Goal: Task Accomplishment & Management: Use online tool/utility

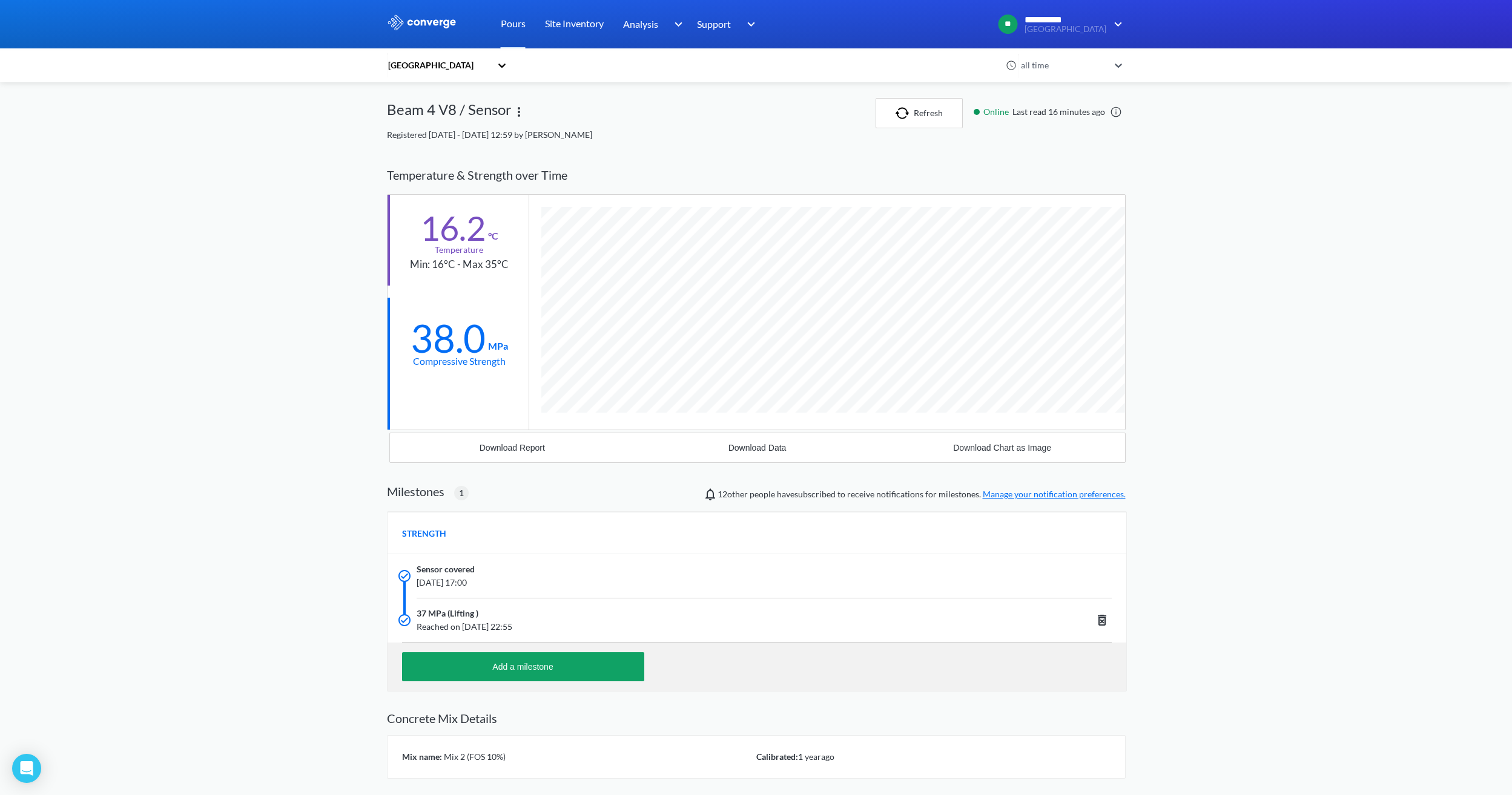
scroll to position [774, 738]
click at [892, 100] on button "Refresh" at bounding box center [919, 113] width 87 height 30
drag, startPoint x: 480, startPoint y: 349, endPoint x: 402, endPoint y: 344, distance: 78.2
click at [402, 344] on div "38.0 MPa Compressive Strength" at bounding box center [458, 343] width 141 height 91
drag, startPoint x: 402, startPoint y: 344, endPoint x: 517, endPoint y: 443, distance: 151.7
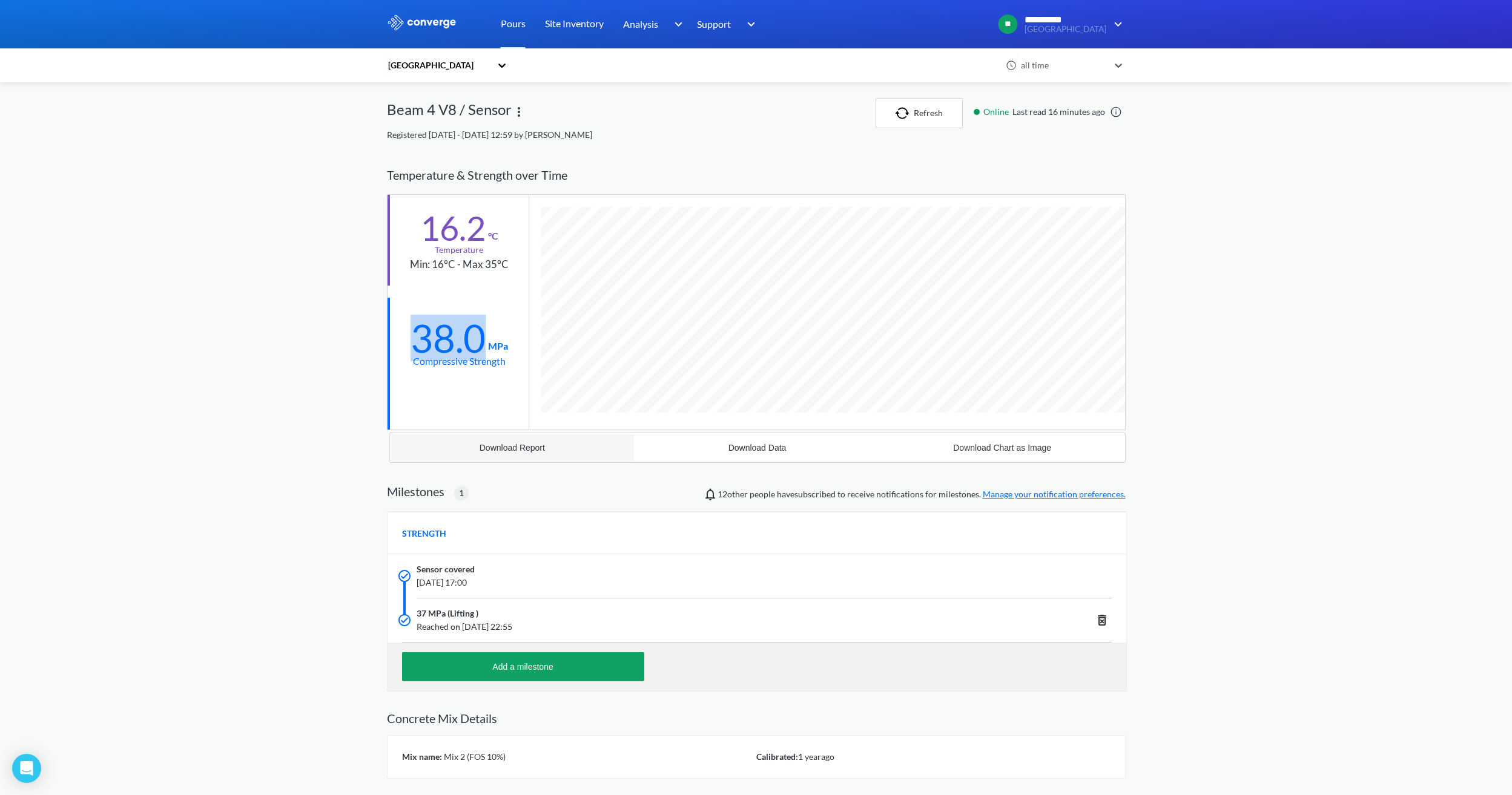
click at [517, 443] on button "Download Report" at bounding box center [513, 448] width 246 height 29
click at [900, 383] on div "**********" at bounding box center [756, 440] width 1512 height 882
drag, startPoint x: 438, startPoint y: 110, endPoint x: 423, endPoint y: 107, distance: 15.3
click at [423, 107] on div "Beam 4 V8 / Sensor" at bounding box center [449, 113] width 124 height 30
drag, startPoint x: 423, startPoint y: 107, endPoint x: 460, endPoint y: 186, distance: 87.2
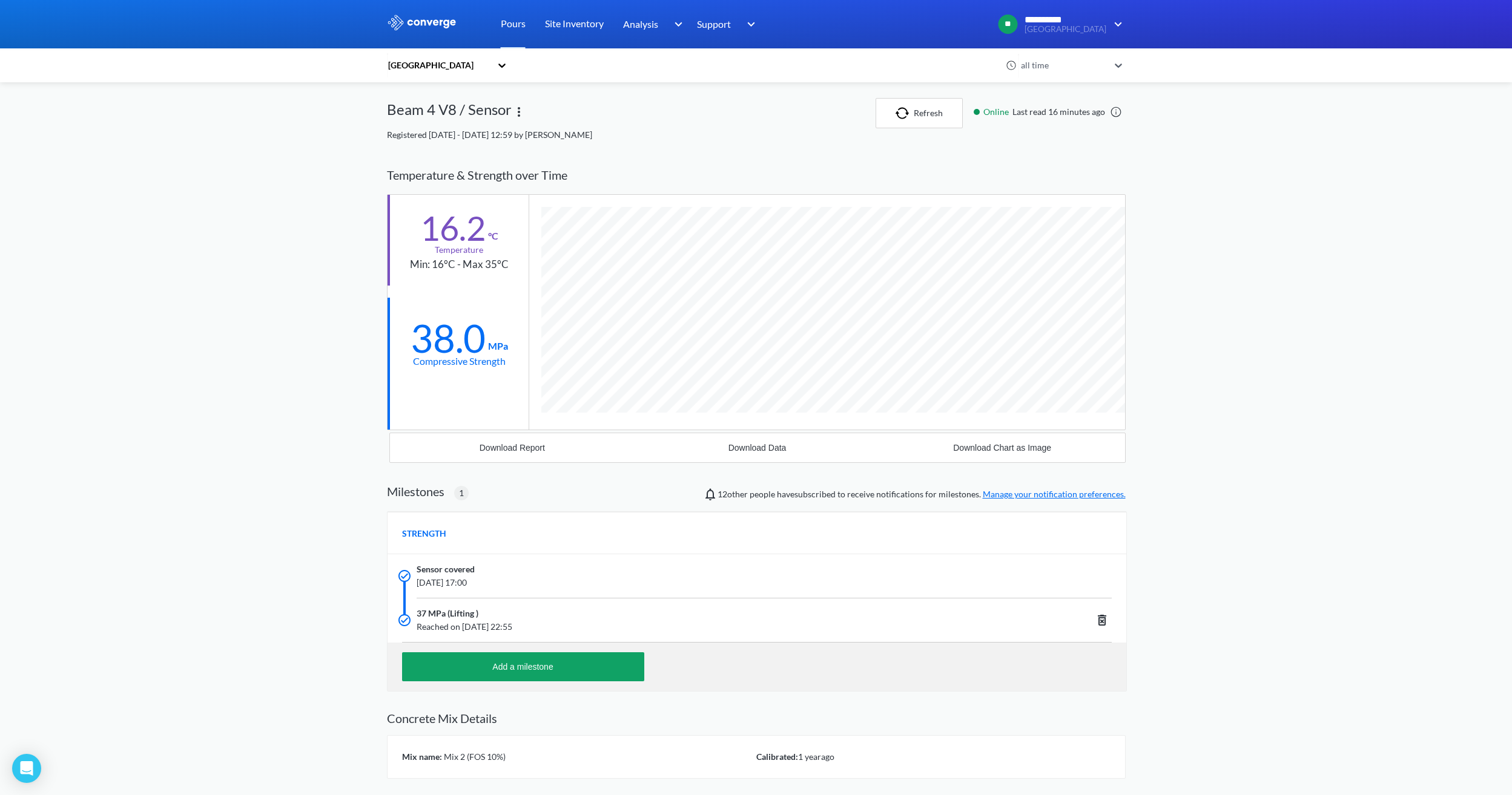
click at [460, 186] on div "Temperature & Strength over Time" at bounding box center [756, 176] width 738 height 39
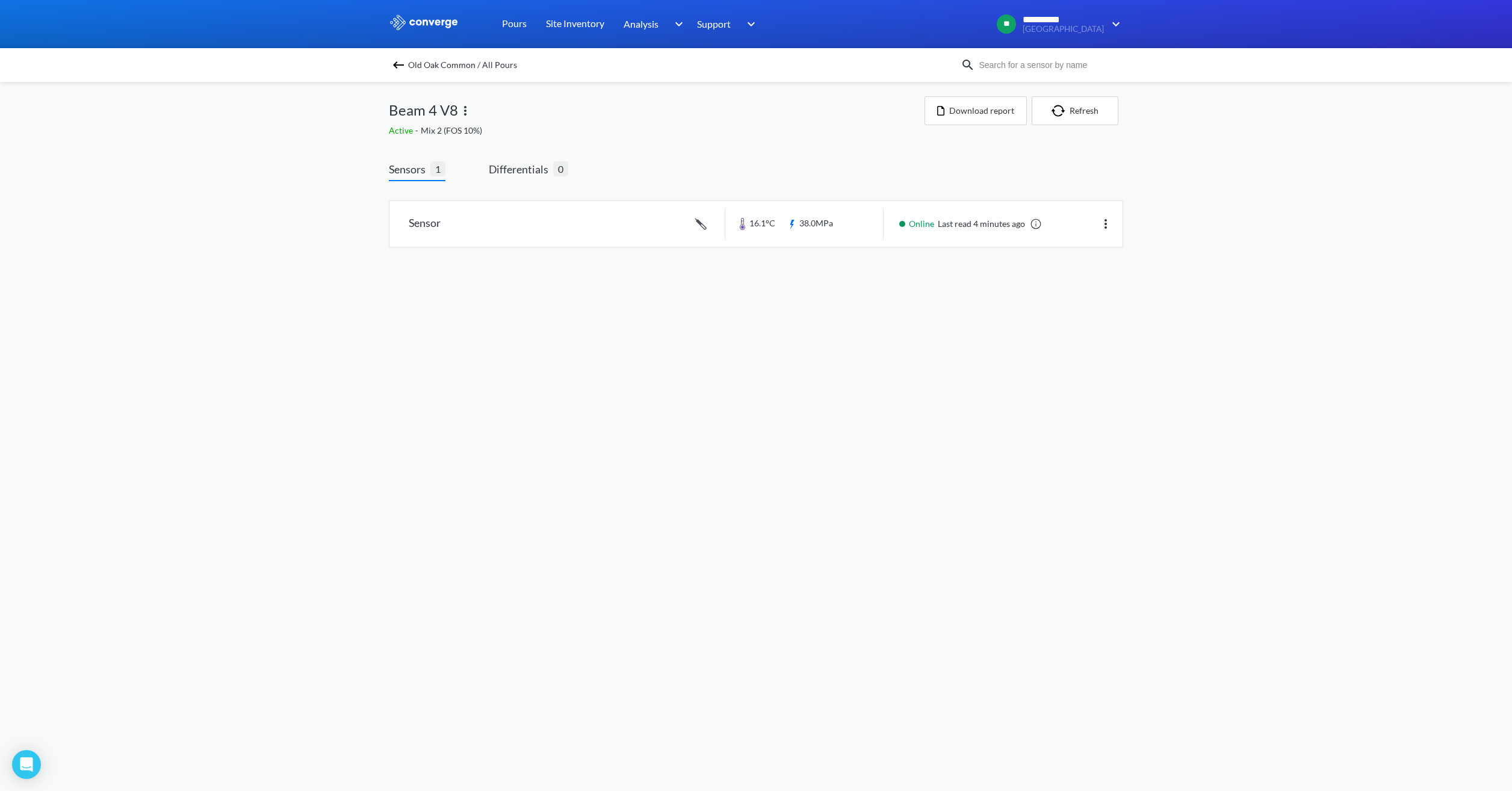
click at [401, 63] on img at bounding box center [398, 65] width 14 height 14
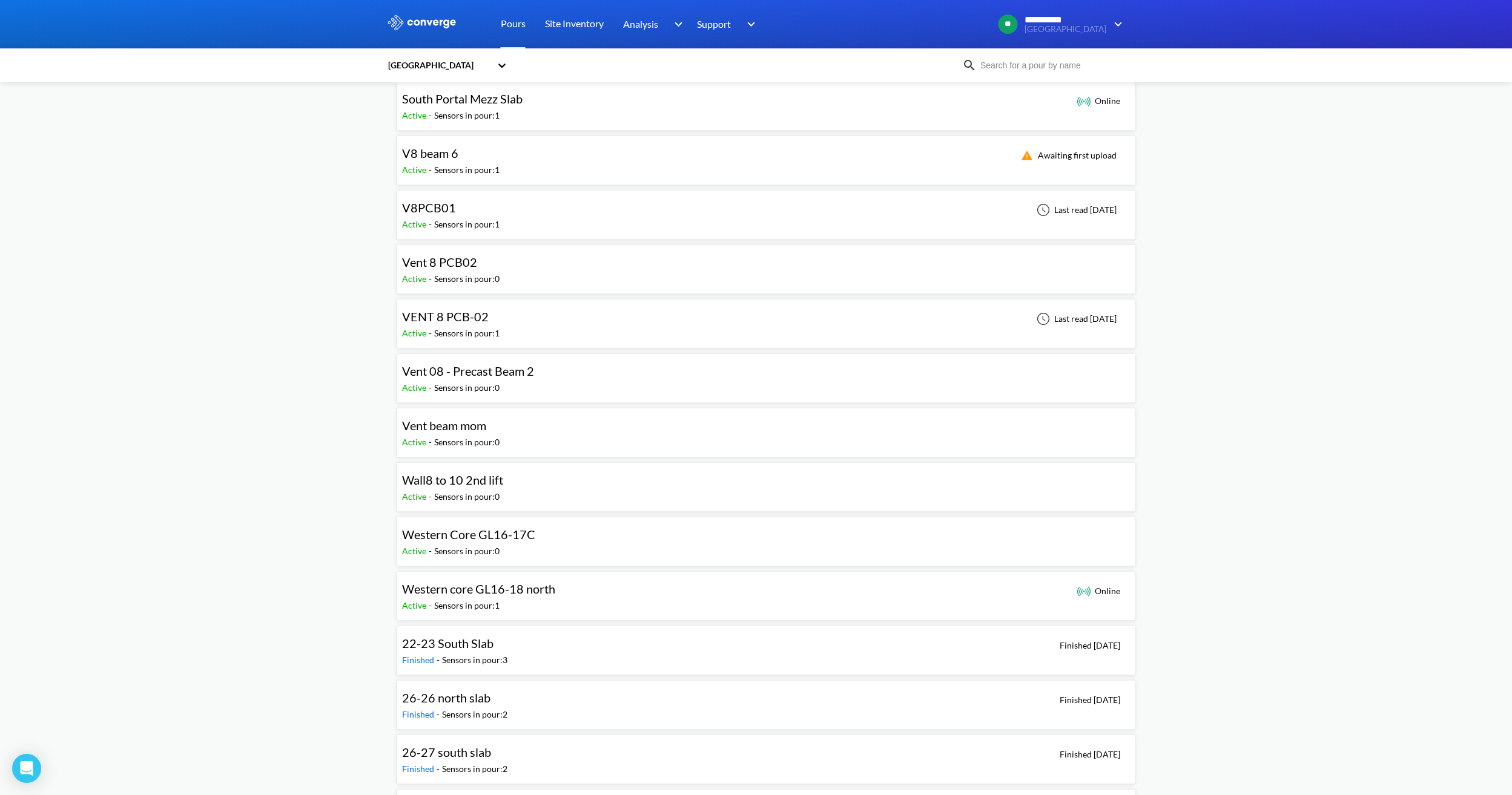
scroll to position [1150, 0]
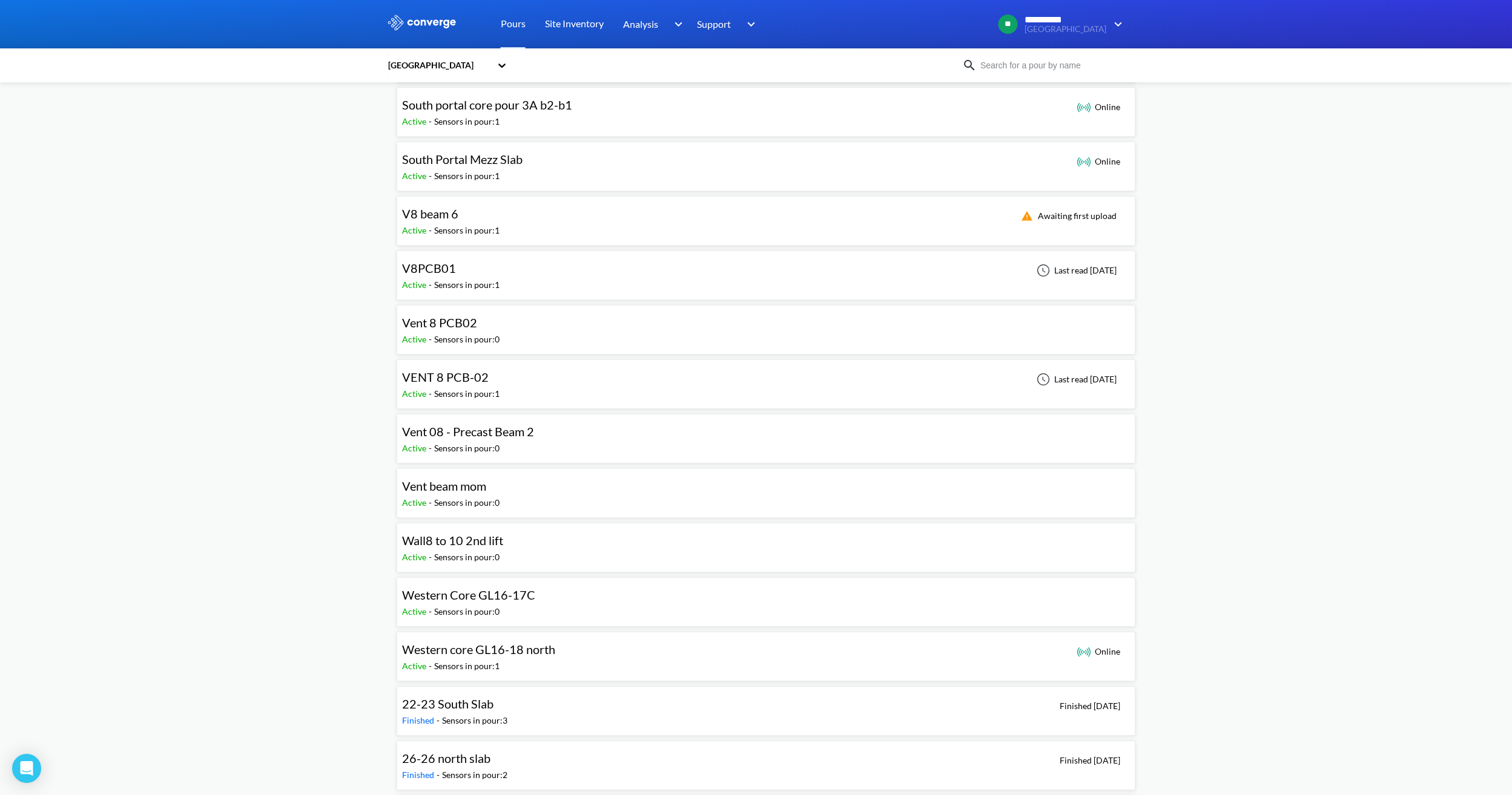
click at [547, 228] on div "V8 beam 6 Active - Sensors in pour: 1 Awaiting first upload" at bounding box center [766, 221] width 728 height 39
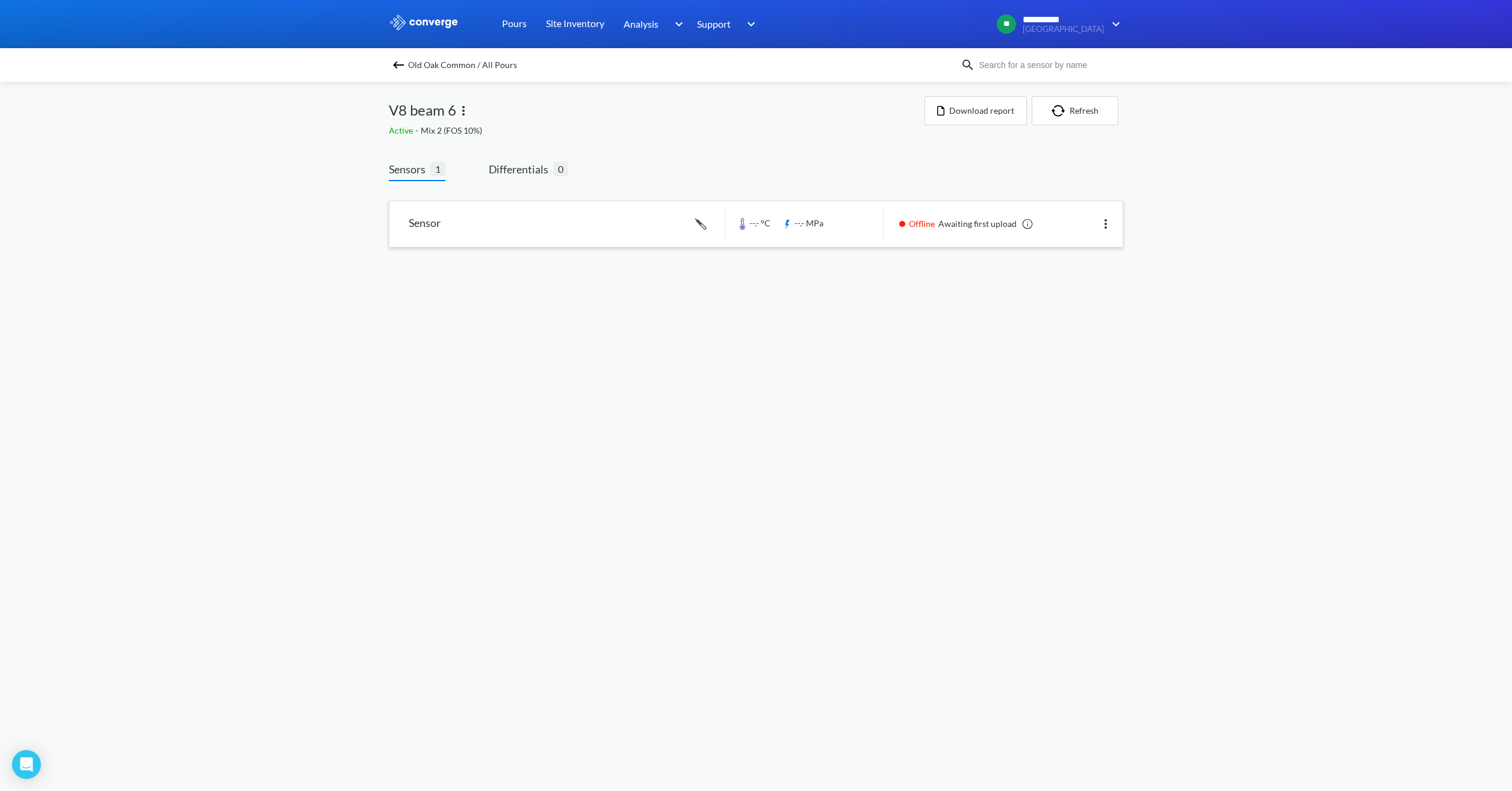
click at [976, 227] on link at bounding box center [756, 223] width 733 height 45
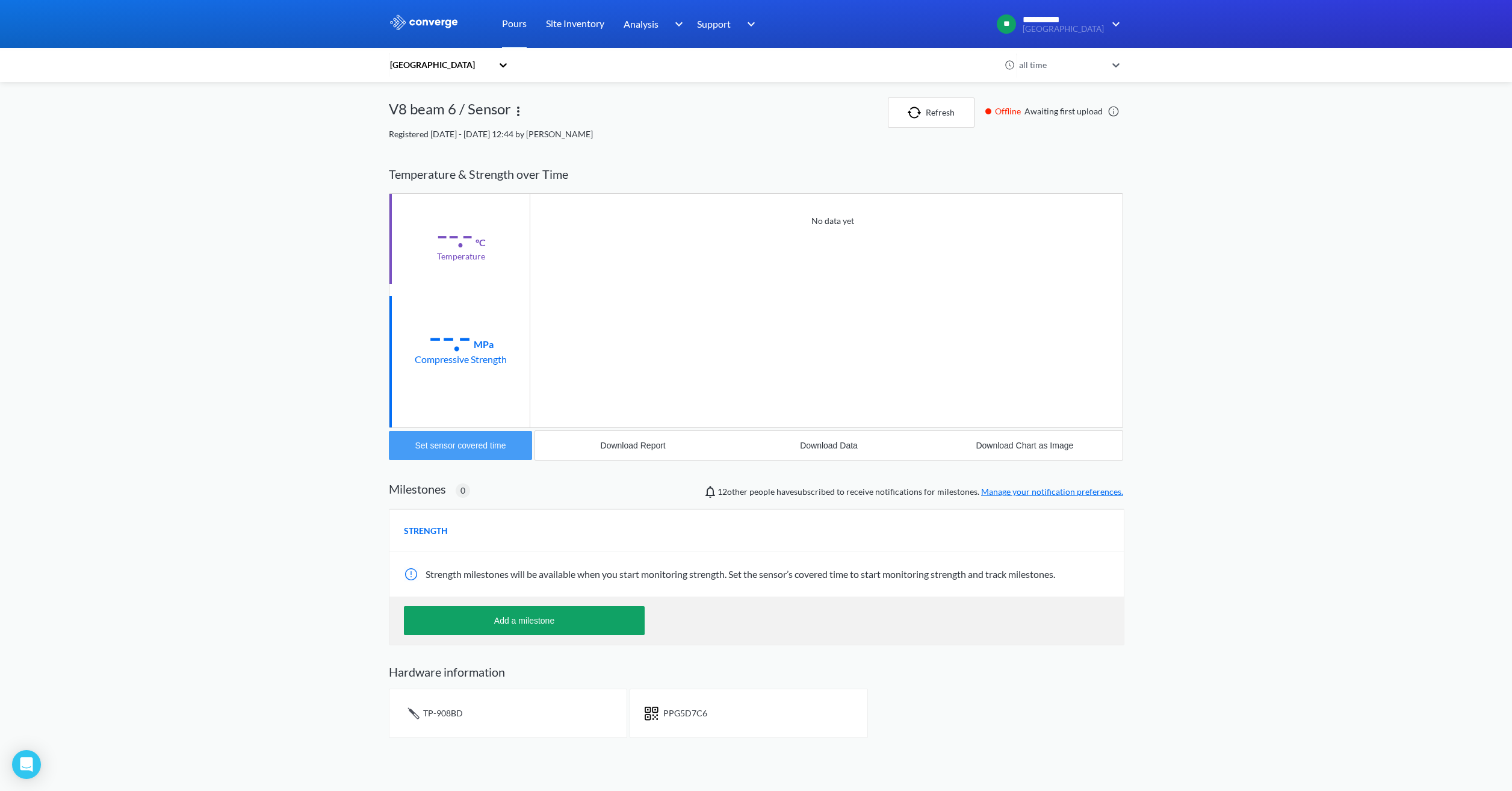
click at [464, 449] on div "Set sensor covered time" at bounding box center [461, 445] width 91 height 10
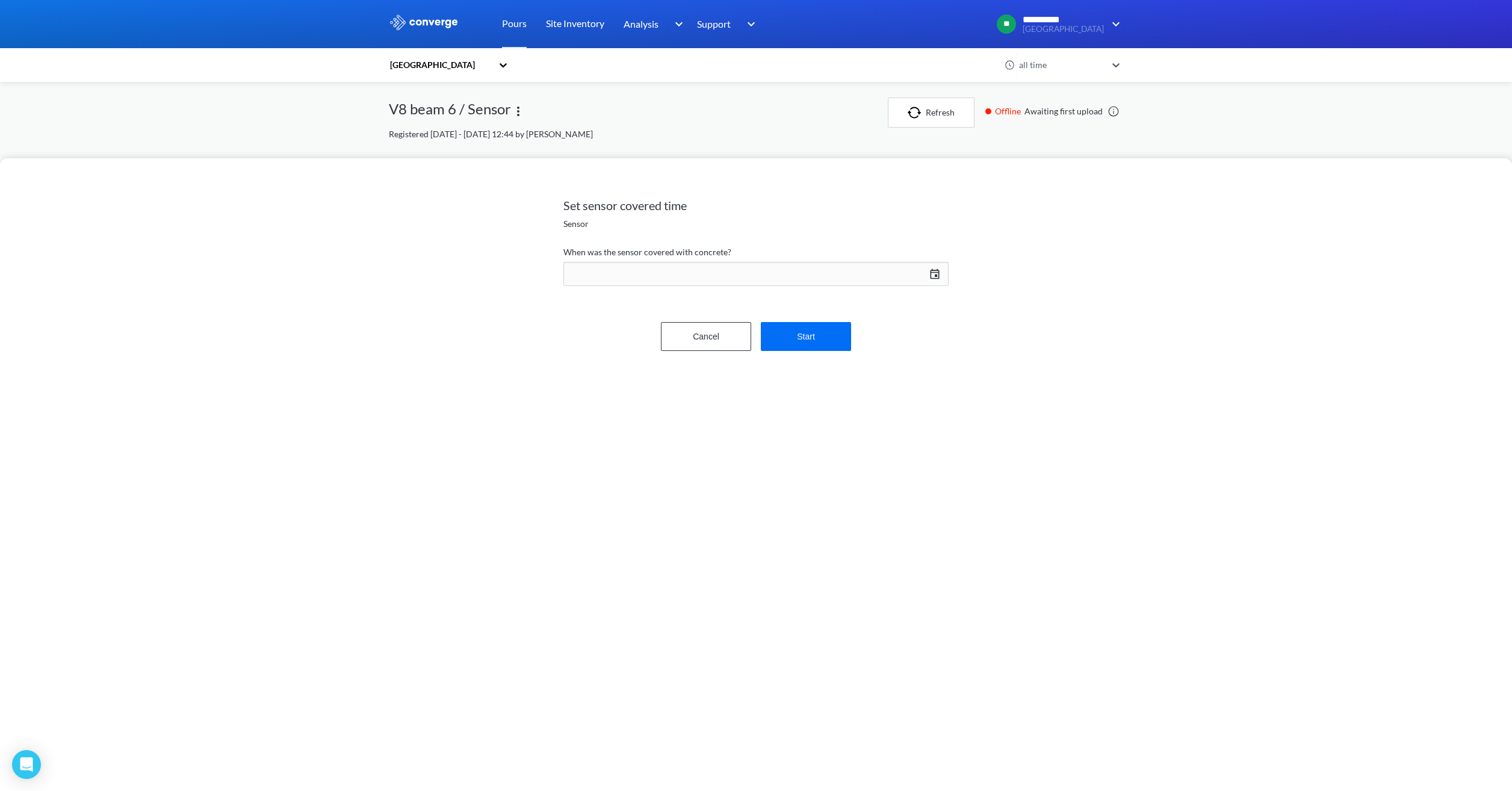
click at [930, 275] on div "09/01/2025 Press the down arrow key to interact with the calendar and select a …" at bounding box center [756, 274] width 385 height 29
click at [810, 300] on div "Move backward to switch to the previous month." at bounding box center [811, 310] width 23 height 20
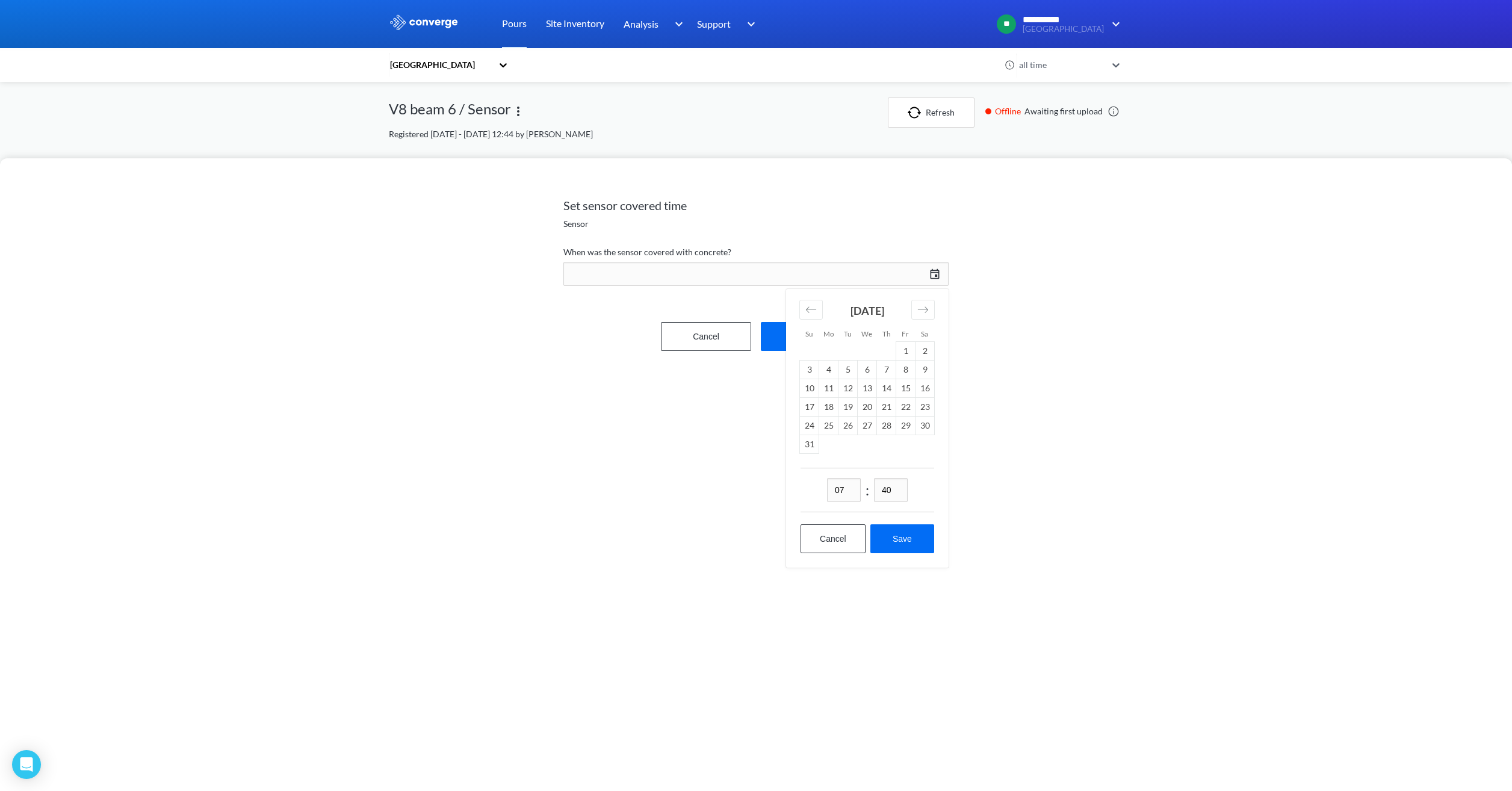
drag, startPoint x: 839, startPoint y: 492, endPoint x: 823, endPoint y: 491, distance: 16.0
click at [827, 491] on input "07" at bounding box center [844, 490] width 34 height 24
click at [902, 430] on td "29" at bounding box center [906, 425] width 19 height 18
type input "14"
drag, startPoint x: 891, startPoint y: 489, endPoint x: 882, endPoint y: 488, distance: 9.1
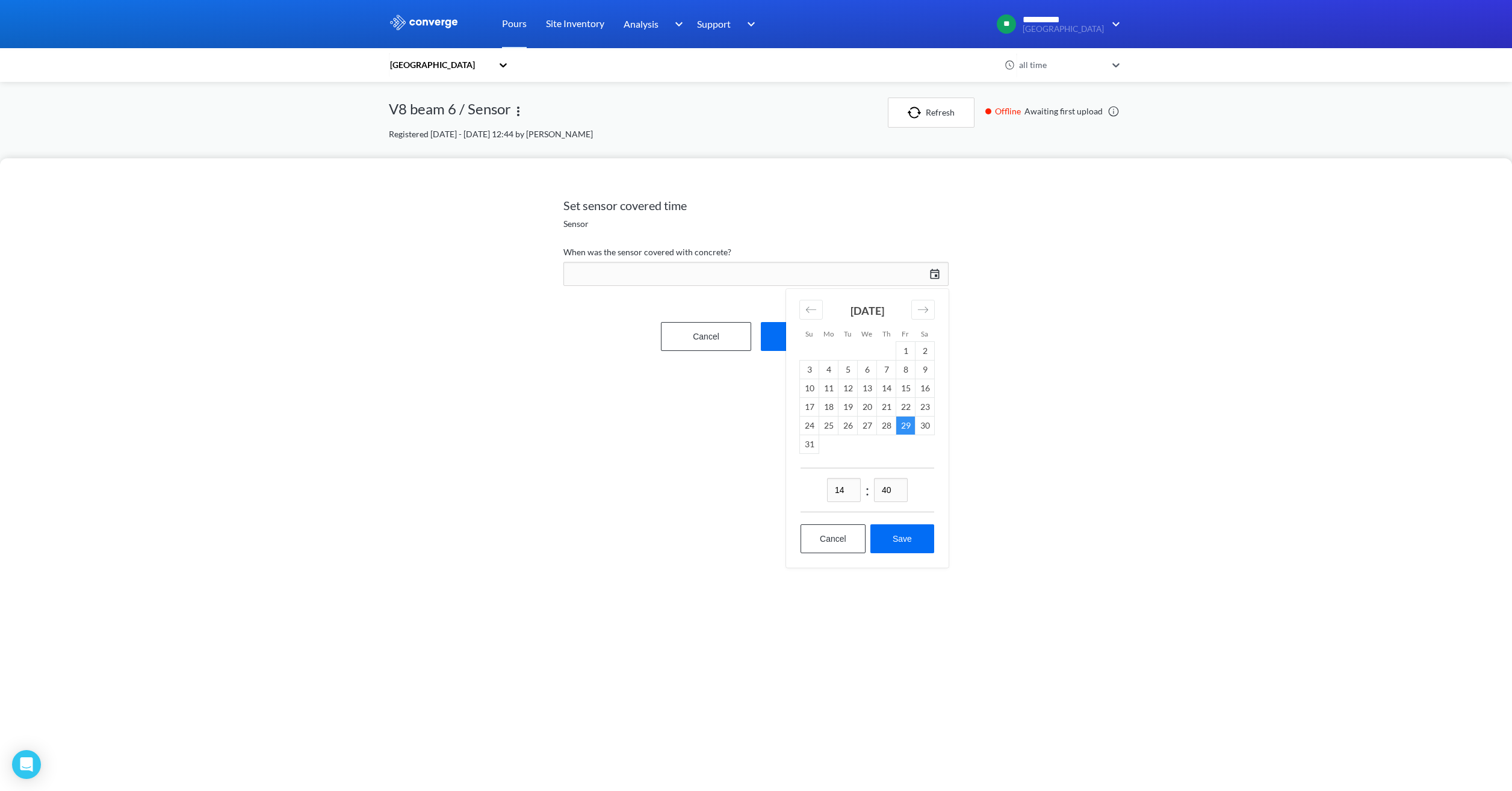
click at [882, 488] on input "40" at bounding box center [890, 490] width 34 height 24
type input "00"
click at [907, 541] on button "Save" at bounding box center [902, 539] width 64 height 29
type input "14:00, 29th of August"
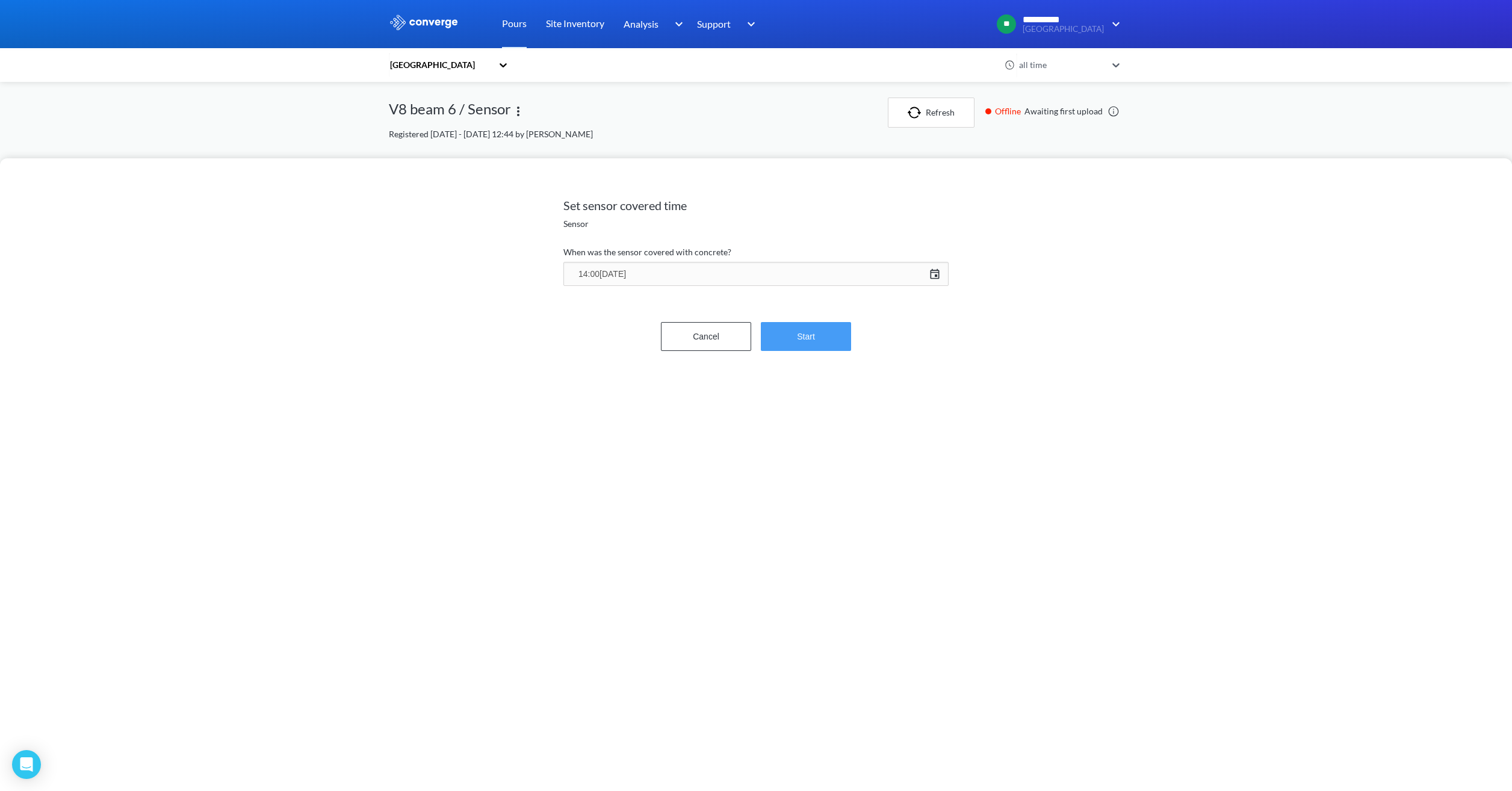
click at [806, 337] on button "Start" at bounding box center [806, 337] width 90 height 29
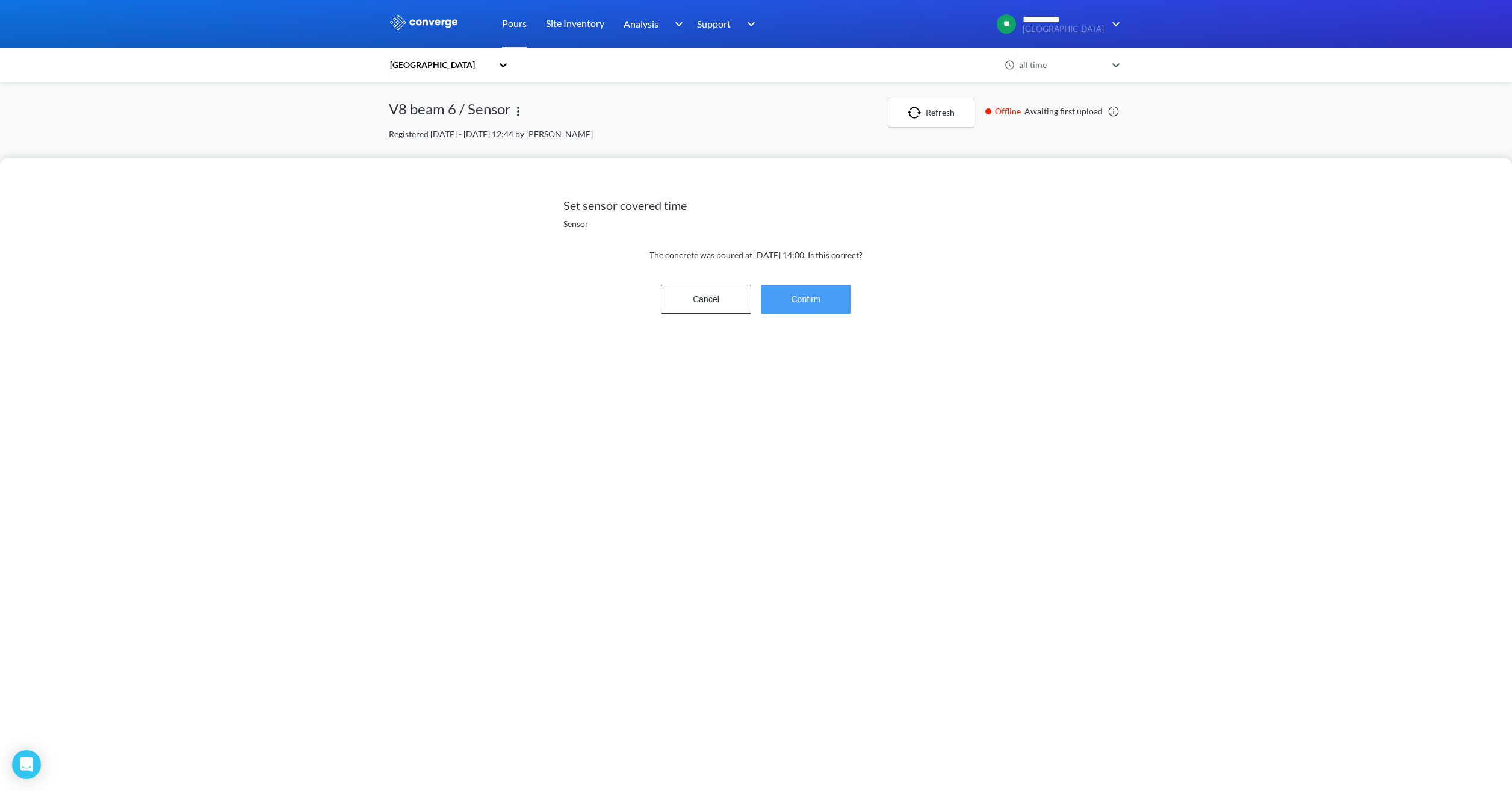
click at [811, 295] on button "Confirm" at bounding box center [806, 299] width 90 height 29
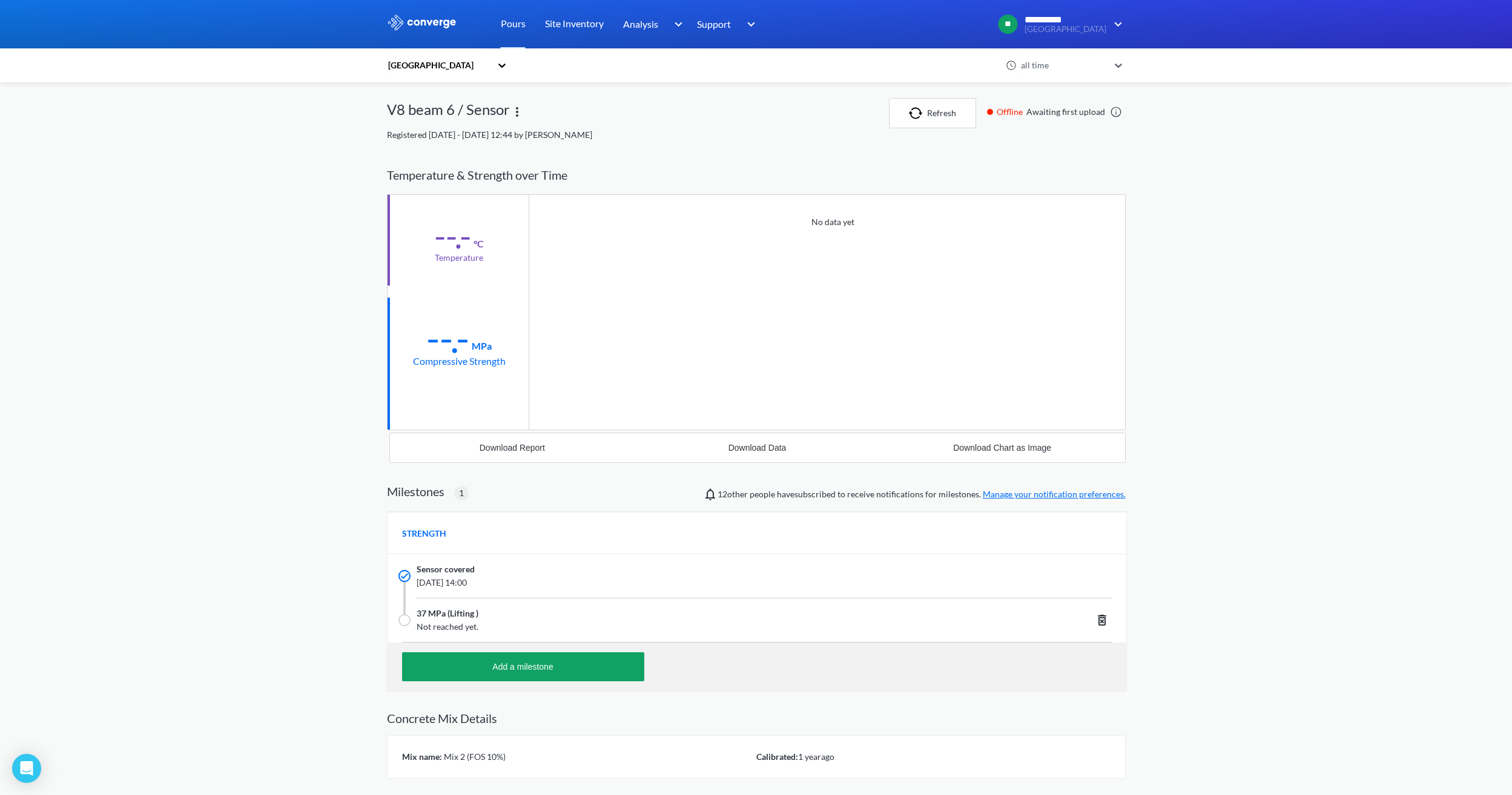
click at [1113, 112] on link at bounding box center [1116, 112] width 12 height 12
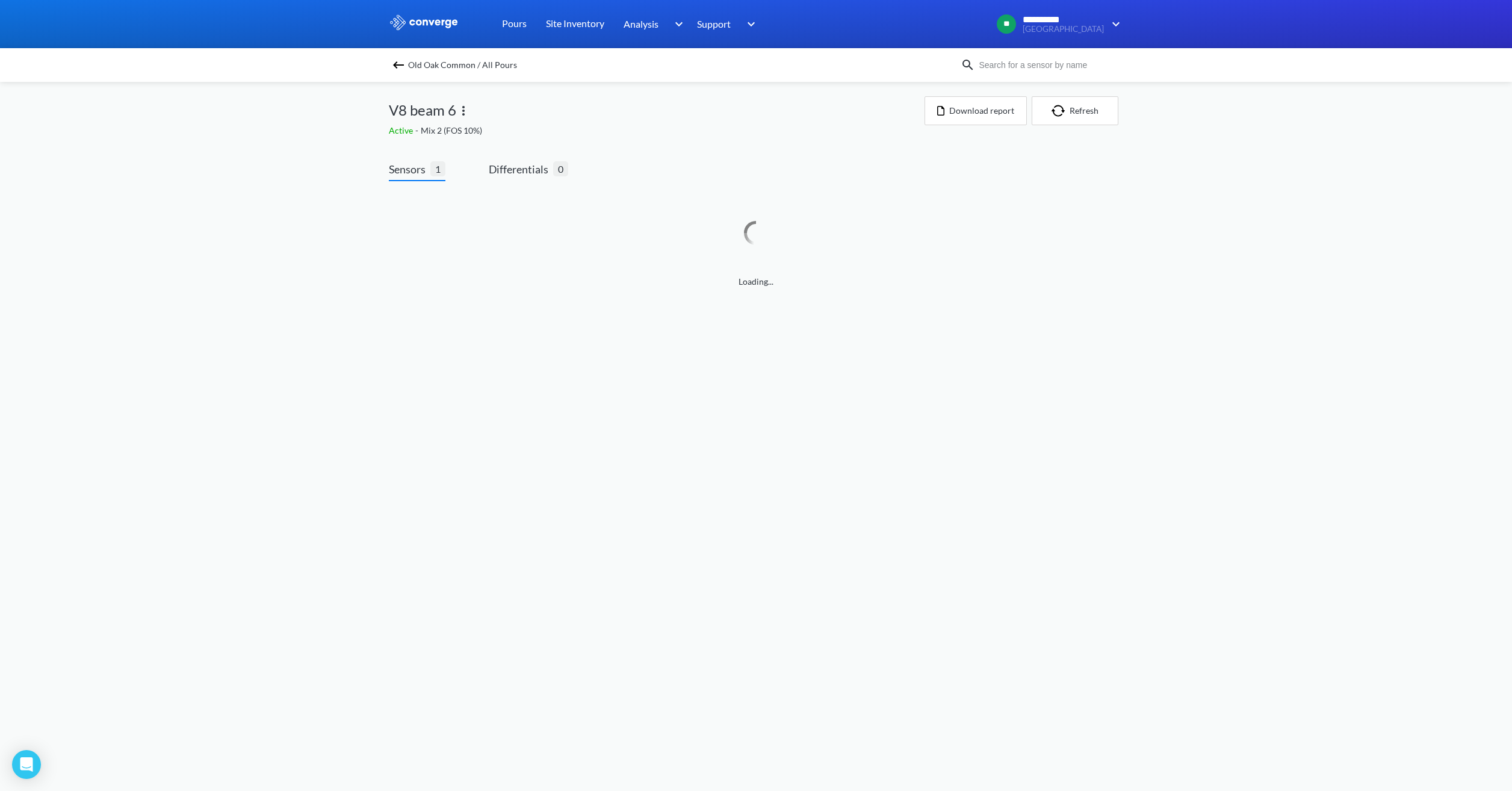
click at [413, 68] on span "Old Oak Common / All Pours" at bounding box center [463, 65] width 109 height 17
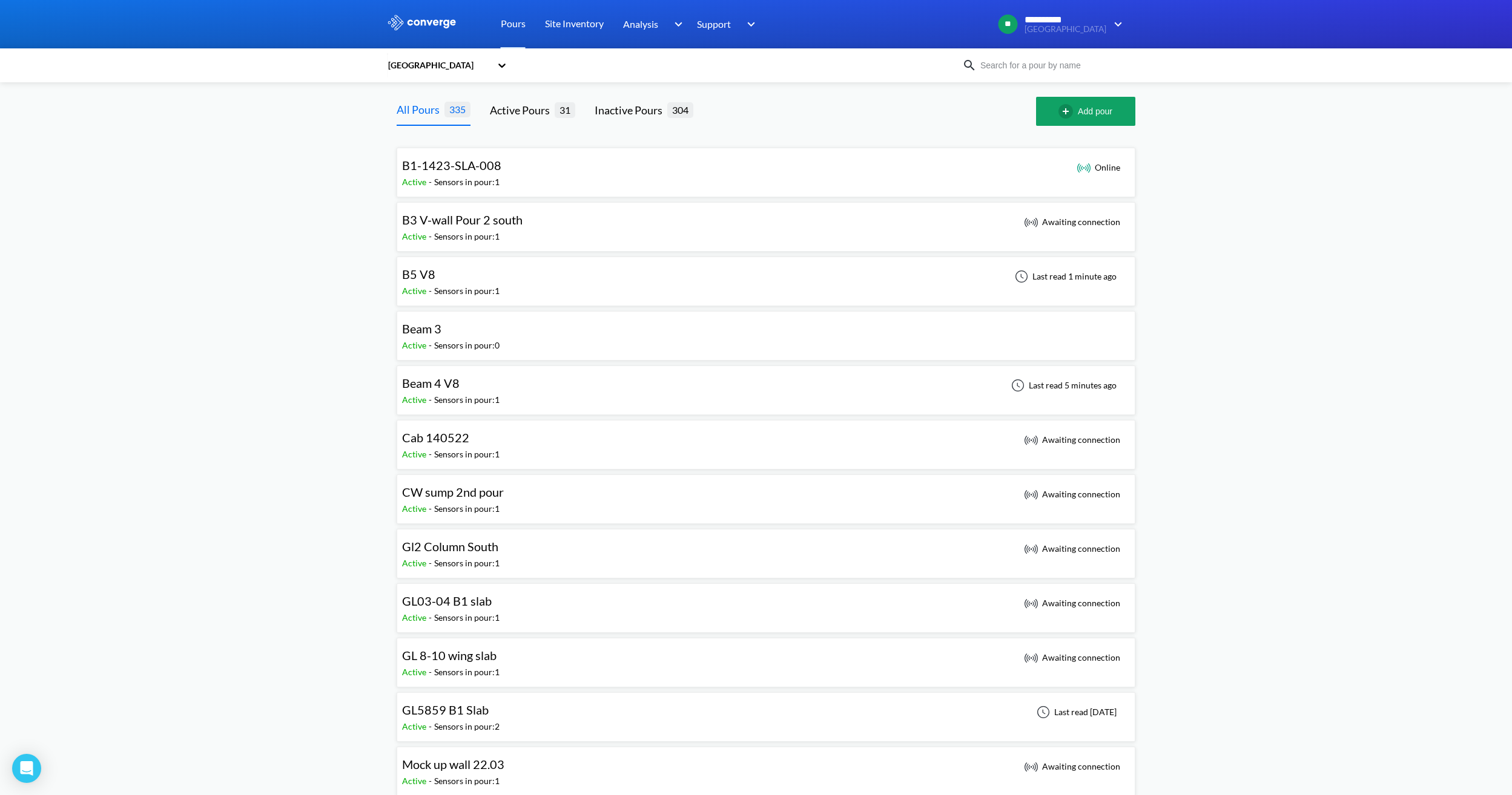
drag, startPoint x: 457, startPoint y: 282, endPoint x: 583, endPoint y: 381, distance: 160.2
click at [457, 282] on div "B5 V8" at bounding box center [450, 274] width 97 height 18
